Goal: Find specific page/section: Find specific page/section

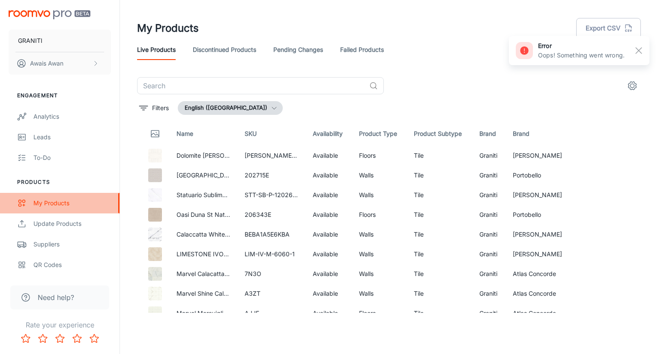
click at [62, 203] on div "My Products" at bounding box center [72, 202] width 78 height 9
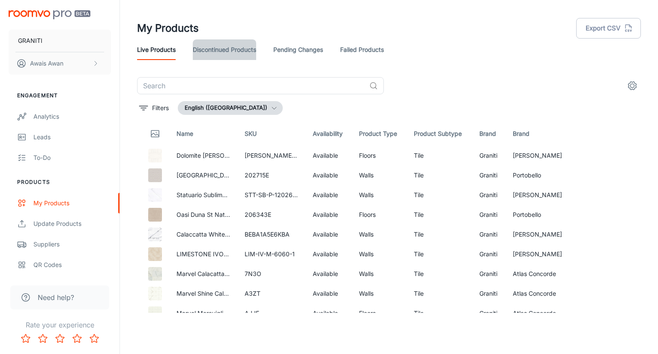
click at [223, 57] on link "Discontinued Products" at bounding box center [224, 49] width 63 height 21
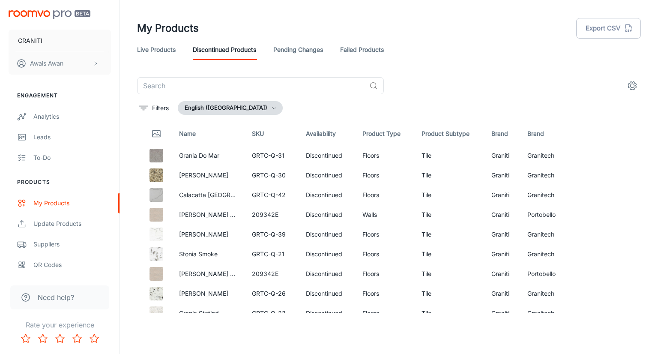
click at [295, 51] on link "Pending Changes" at bounding box center [298, 49] width 50 height 21
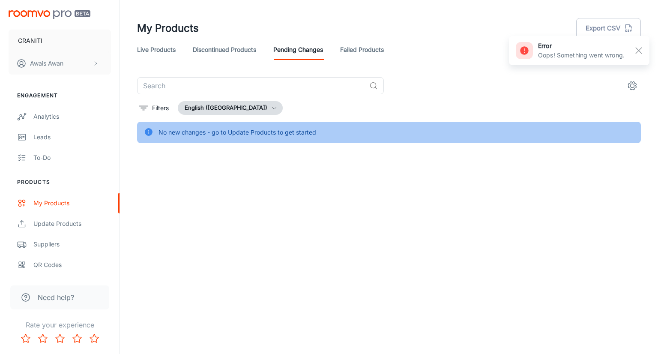
click at [342, 48] on link "Failed Products" at bounding box center [362, 49] width 44 height 21
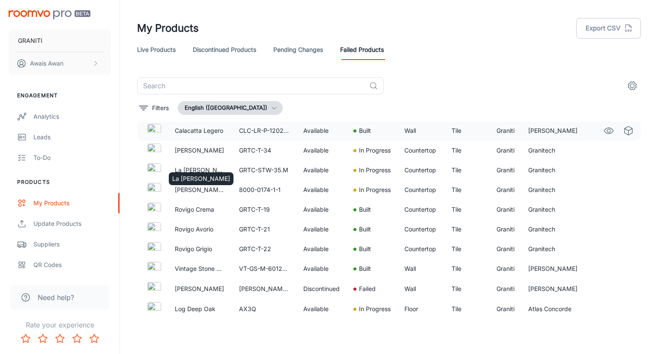
scroll to position [982, 0]
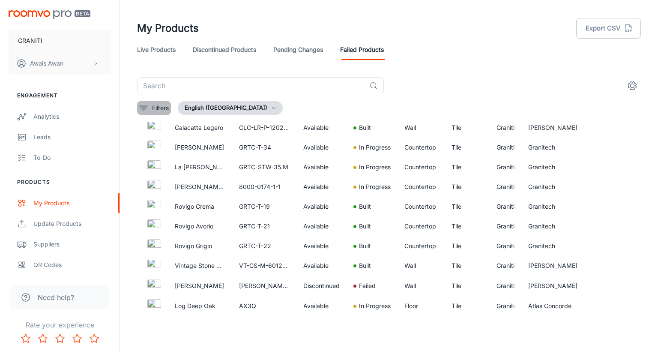
click at [151, 111] on button "Filters" at bounding box center [154, 108] width 34 height 14
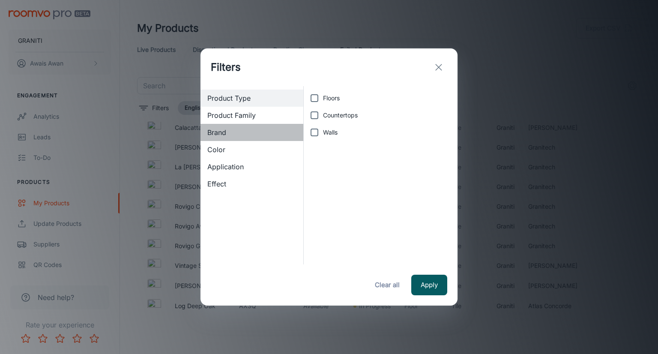
click at [226, 134] on span "Brand" at bounding box center [251, 132] width 89 height 10
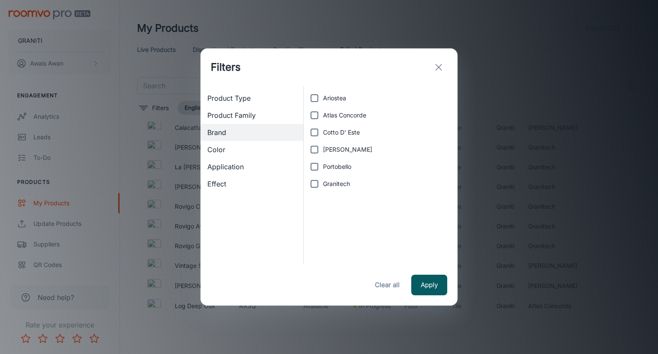
click at [313, 185] on input "Granitech" at bounding box center [314, 183] width 17 height 17
checkbox input "true"
click at [424, 283] on button "Apply" at bounding box center [429, 285] width 36 height 21
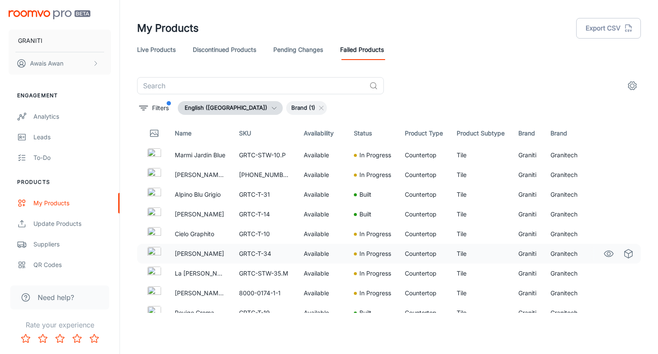
scroll to position [0, 0]
drag, startPoint x: 176, startPoint y: 215, endPoint x: 217, endPoint y: 215, distance: 41.1
click at [217, 215] on p "[PERSON_NAME]" at bounding box center [200, 214] width 51 height 9
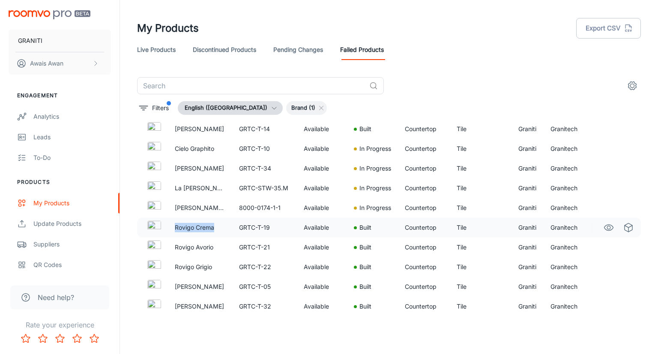
drag, startPoint x: 176, startPoint y: 226, endPoint x: 214, endPoint y: 223, distance: 38.3
click at [214, 223] on p "Rovigo Crema" at bounding box center [200, 227] width 51 height 9
